Goal: Transaction & Acquisition: Obtain resource

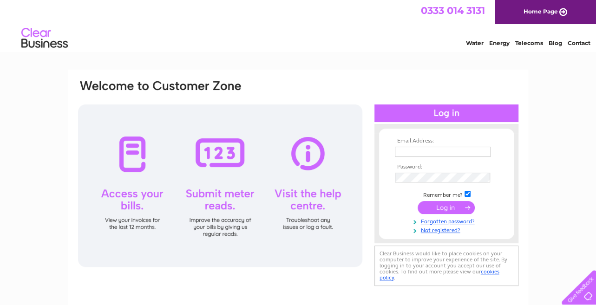
type input "[EMAIL_ADDRESS][DOMAIN_NAME]"
click at [439, 207] on input "submit" at bounding box center [445, 207] width 57 height 13
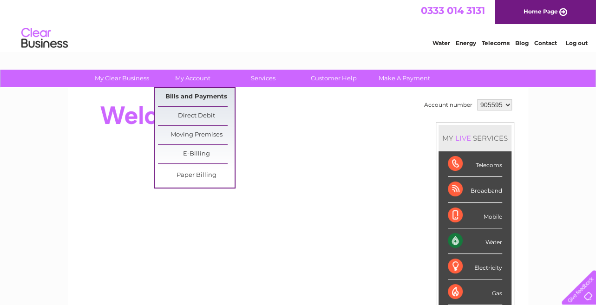
click at [197, 92] on link "Bills and Payments" at bounding box center [196, 97] width 77 height 19
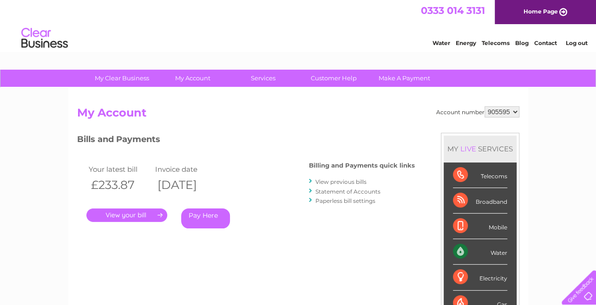
click at [151, 211] on link "." at bounding box center [126, 214] width 81 height 13
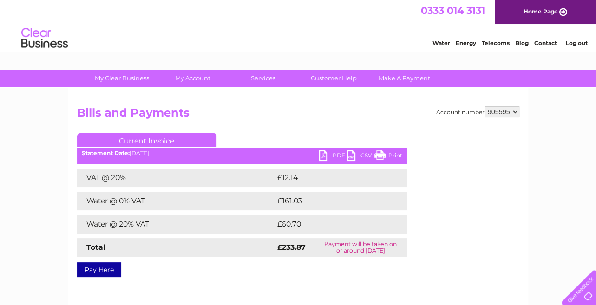
click at [327, 156] on link "PDF" at bounding box center [333, 156] width 28 height 13
click at [573, 42] on link "Log out" at bounding box center [576, 42] width 22 height 7
